Goal: Find specific page/section: Find specific page/section

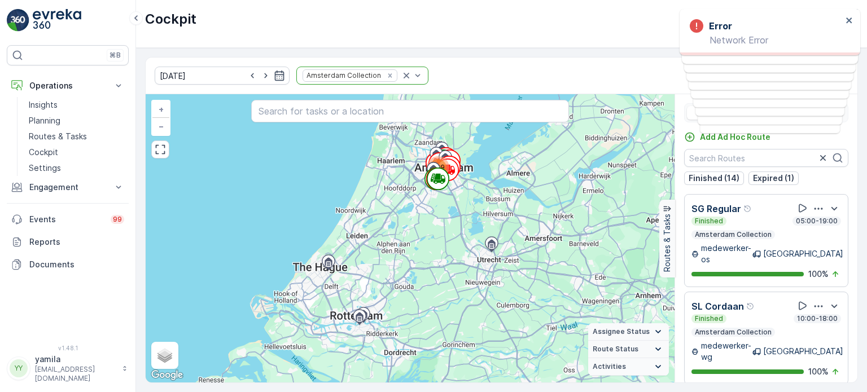
click at [75, 130] on link "Routes & Tasks" at bounding box center [76, 137] width 104 height 16
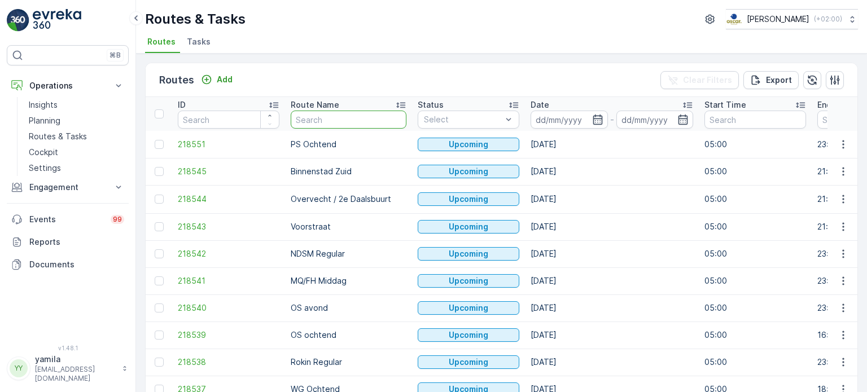
click at [325, 122] on input "text" at bounding box center [349, 120] width 116 height 18
click at [551, 123] on input at bounding box center [569, 120] width 77 height 18
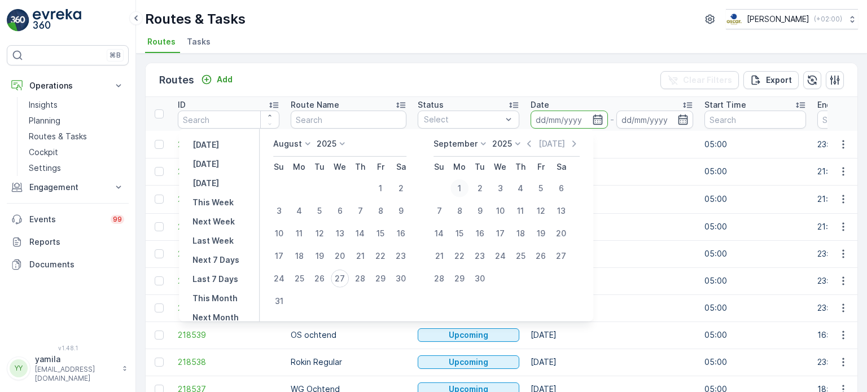
click at [461, 189] on div "1" at bounding box center [459, 189] width 18 height 18
type input "[DATE]"
click at [461, 189] on div "1" at bounding box center [459, 189] width 18 height 18
type input "[DATE]"
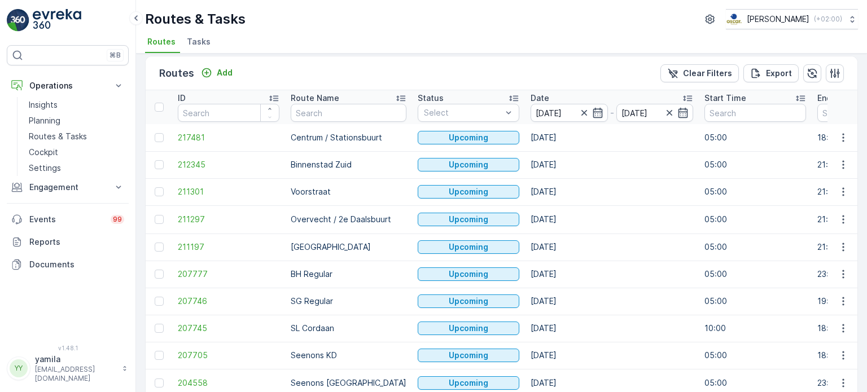
scroll to position [5, 0]
